Goal: Information Seeking & Learning: Learn about a topic

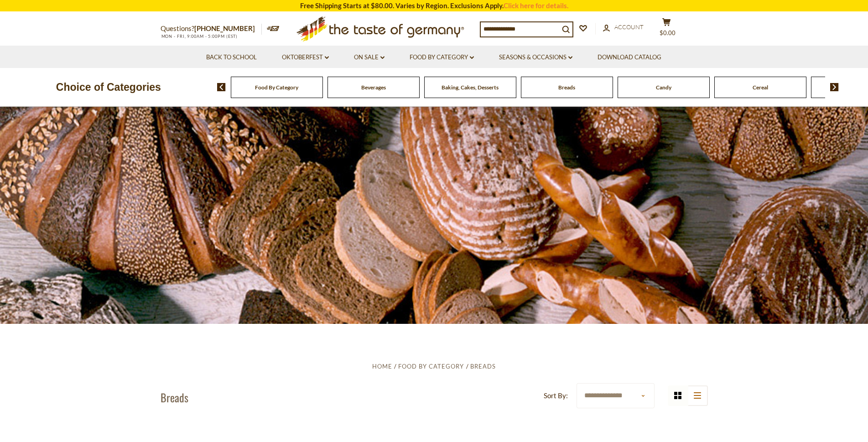
click at [54, 327] on section "**********" at bounding box center [434, 424] width 868 height 200
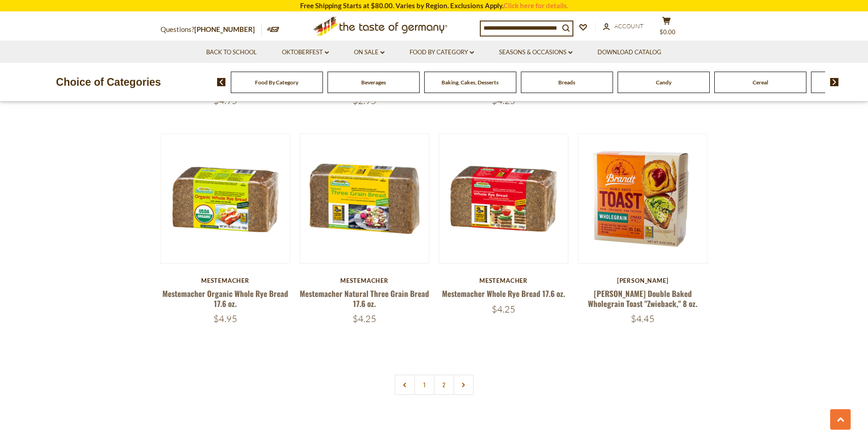
scroll to position [2061, 0]
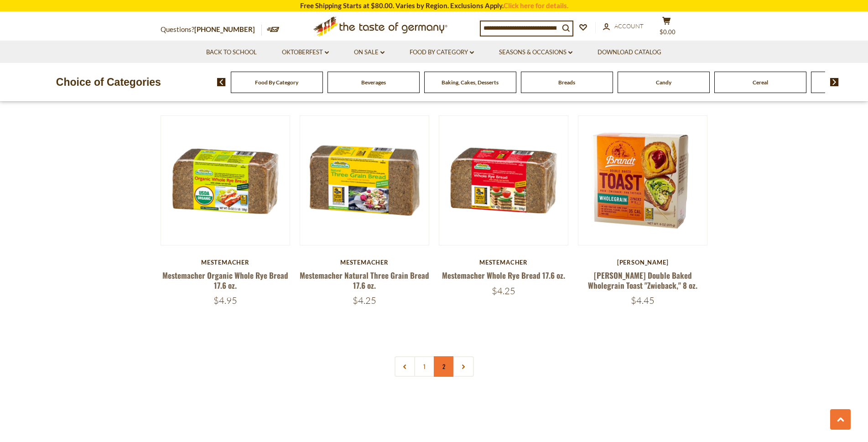
click at [448, 364] on link "2" at bounding box center [444, 366] width 21 height 21
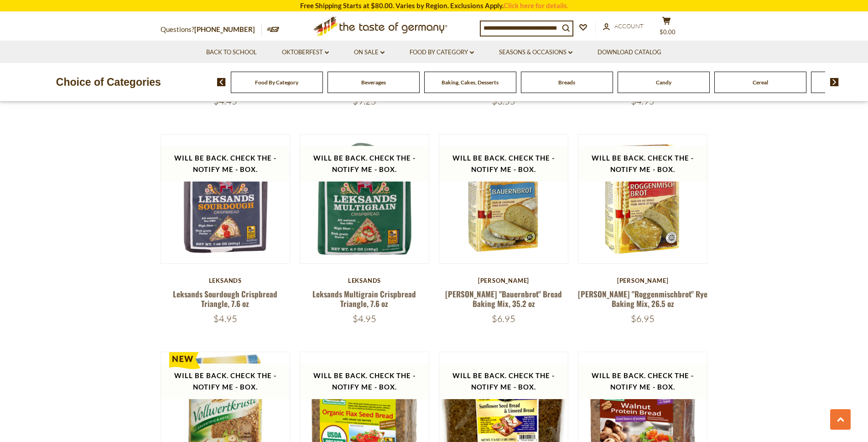
scroll to position [525, 0]
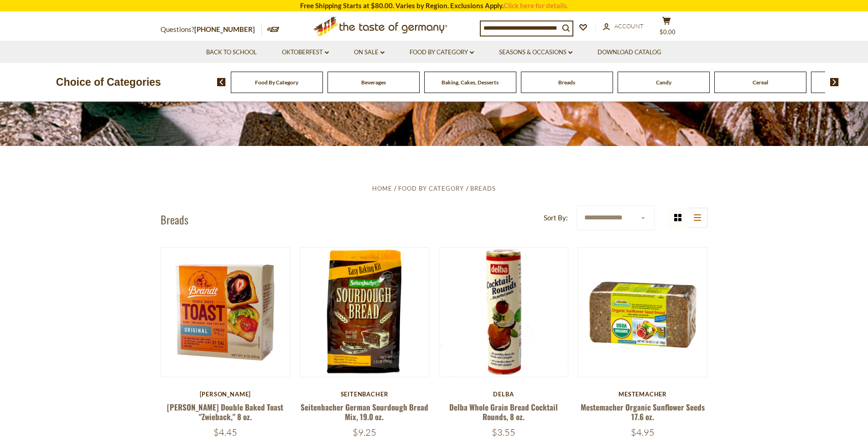
scroll to position [0, 0]
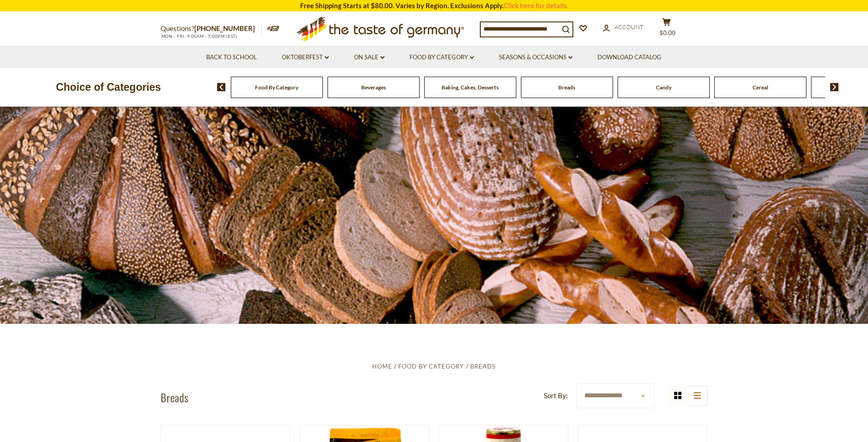
click at [282, 92] on div "Food By Category" at bounding box center [277, 87] width 92 height 21
click at [432, 362] on span "Food By Category" at bounding box center [431, 365] width 66 height 7
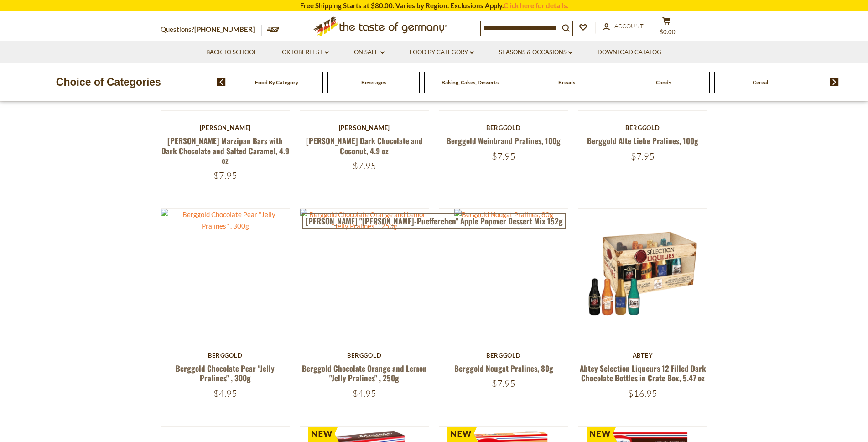
scroll to position [181, 0]
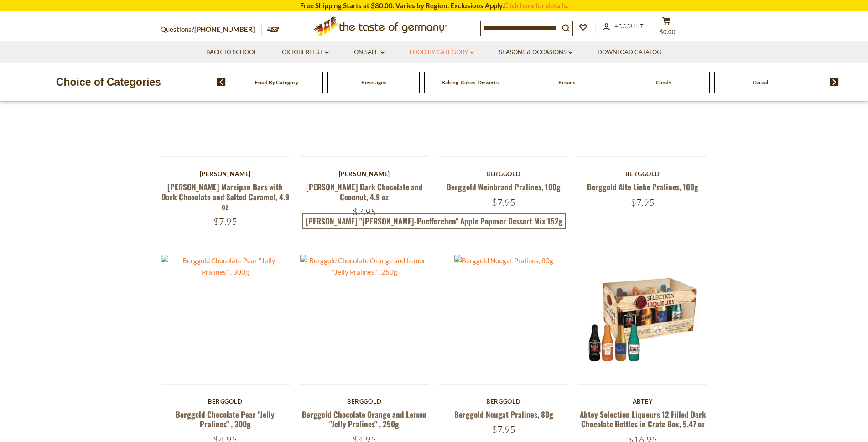
click at [472, 50] on link "Food By Category dropdown_arrow" at bounding box center [441, 52] width 64 height 10
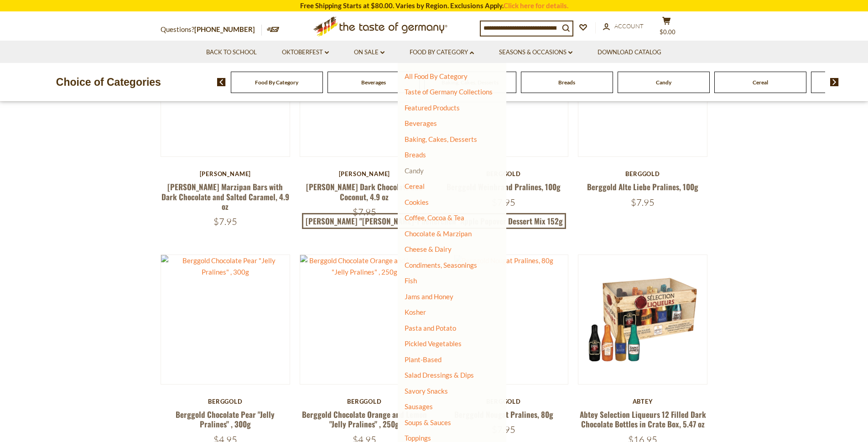
click at [418, 171] on link "Candy" at bounding box center [413, 170] width 19 height 8
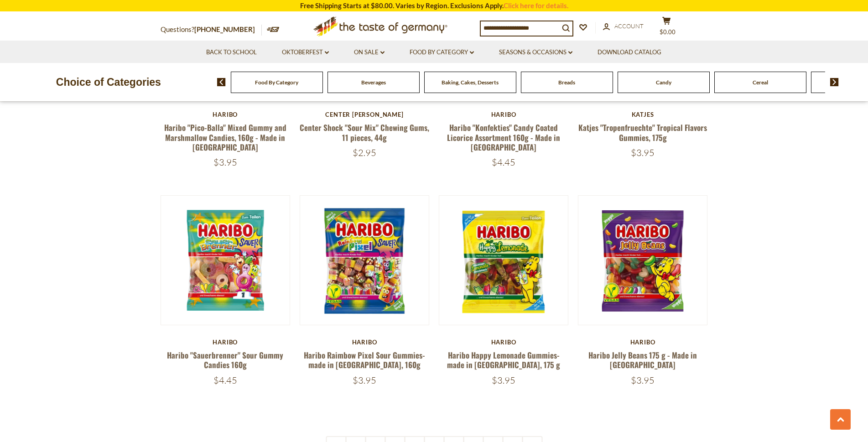
scroll to position [2060, 0]
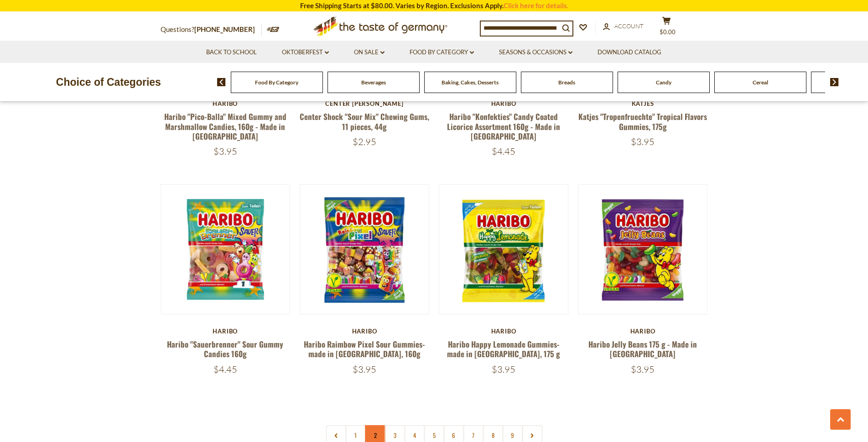
click at [369, 425] on link "2" at bounding box center [375, 435] width 21 height 21
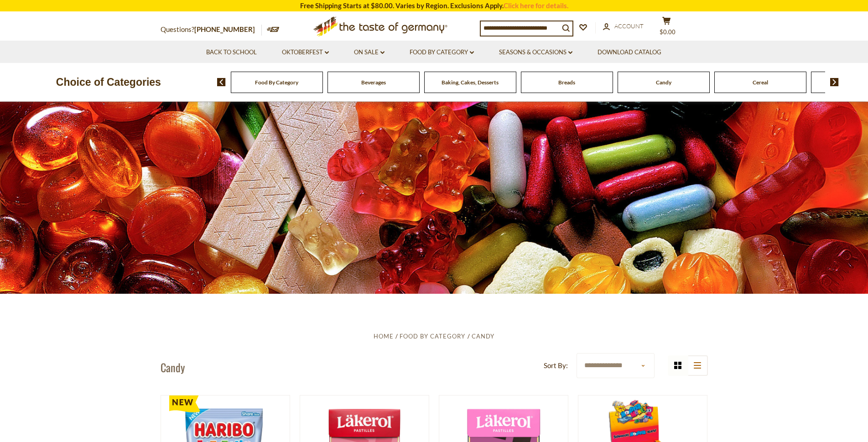
scroll to position [0, 0]
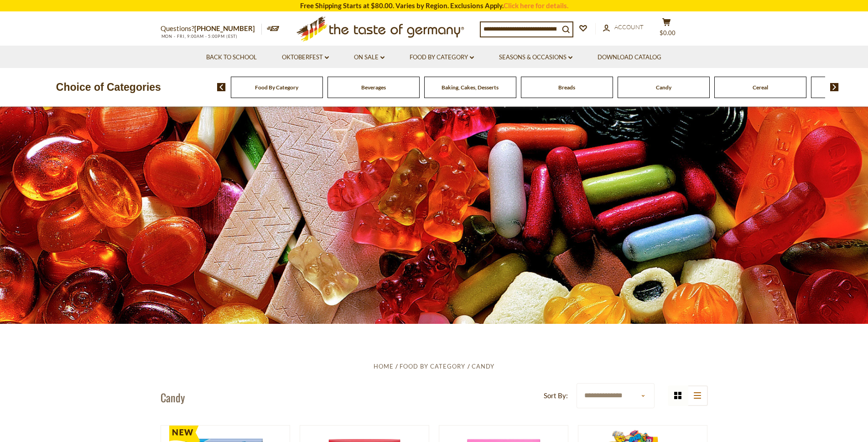
click at [528, 28] on input at bounding box center [519, 28] width 78 height 13
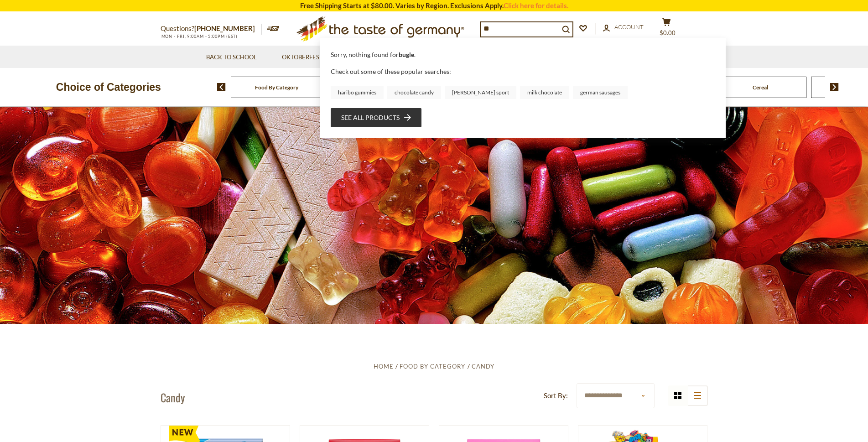
type input "*"
type input "*****"
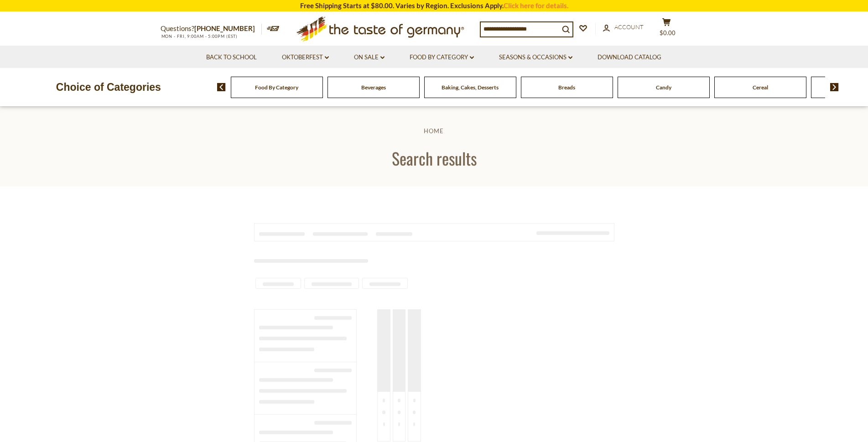
type input "*****"
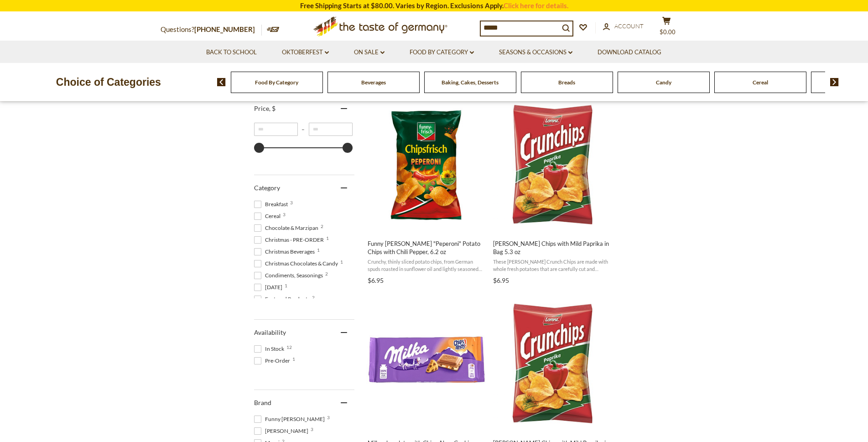
scroll to position [180, 0]
